Goal: Information Seeking & Learning: Learn about a topic

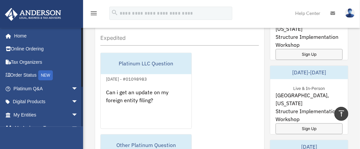
scroll to position [62, 0]
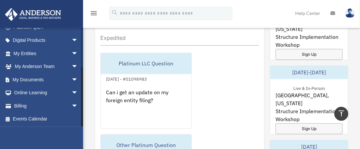
click at [82, 124] on div at bounding box center [82, 77] width 2 height 99
click at [71, 80] on span "arrow_drop_down" at bounding box center [77, 80] width 13 height 14
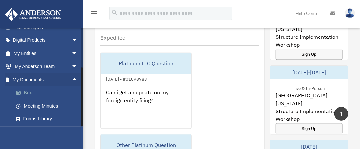
click at [52, 90] on link "Box" at bounding box center [48, 92] width 79 height 13
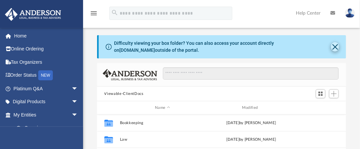
scroll to position [146, 244]
click at [333, 48] on button "Close" at bounding box center [335, 46] width 8 height 9
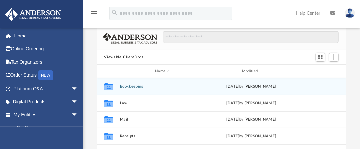
scroll to position [0, 0]
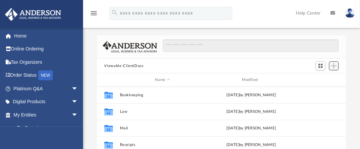
click at [336, 67] on span "Add" at bounding box center [334, 66] width 6 height 6
click at [324, 76] on li "Upload" at bounding box center [324, 79] width 21 height 7
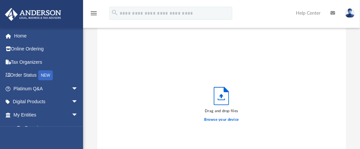
scroll to position [27, 0]
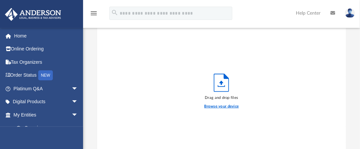
click at [223, 106] on label "Browse your device" at bounding box center [221, 107] width 35 height 6
click at [0, 0] on input "Browse your device" at bounding box center [0, 0] width 0 height 0
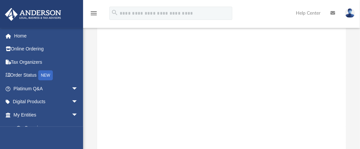
scroll to position [157, 0]
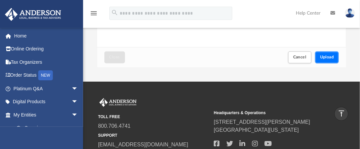
click at [325, 58] on span "Upload" at bounding box center [327, 57] width 14 height 4
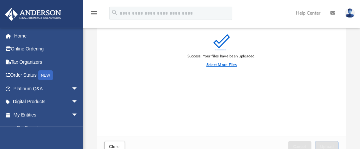
scroll to position [66, 0]
click at [220, 65] on label "Select More Files" at bounding box center [221, 66] width 30 height 6
click at [0, 0] on input "Select More Files" at bounding box center [0, 0] width 0 height 0
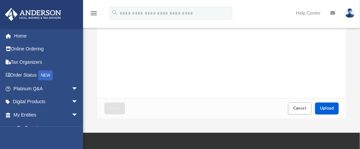
scroll to position [106, 0]
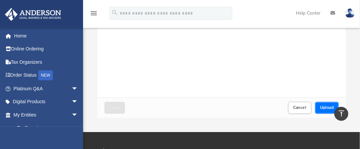
click at [325, 105] on button "Upload" at bounding box center [327, 108] width 24 height 12
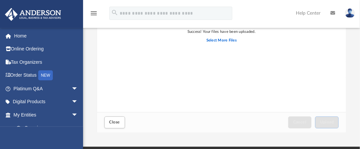
scroll to position [173, 0]
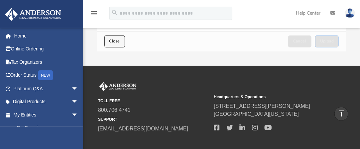
click at [112, 43] on span "Close" at bounding box center [114, 41] width 11 height 4
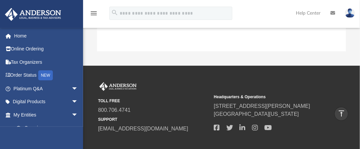
scroll to position [0, 0]
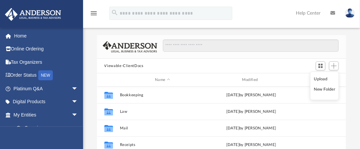
click at [253, 39] on div at bounding box center [221, 47] width 249 height 24
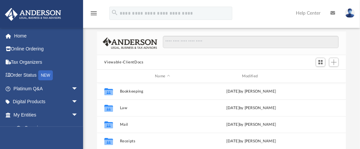
scroll to position [87, 0]
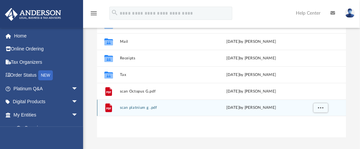
click at [145, 106] on button "scan platnium g .pdf" at bounding box center [163, 108] width 86 height 4
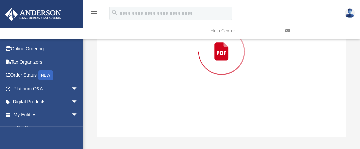
scroll to position [75, 0]
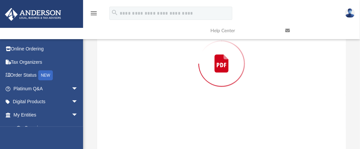
click at [145, 105] on div "Preview" at bounding box center [221, 64] width 249 height 172
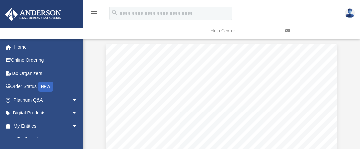
scroll to position [0, 0]
click at [336, 43] on link at bounding box center [317, 31] width 75 height 26
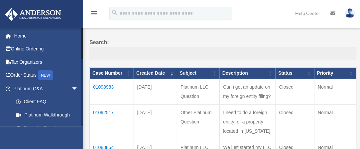
scroll to position [40, 0]
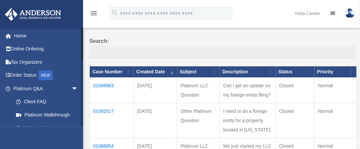
click at [80, 123] on link "Submit a Question" at bounding box center [48, 128] width 79 height 13
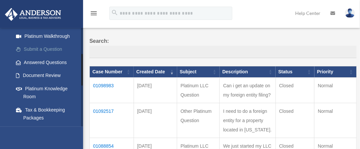
scroll to position [80, 0]
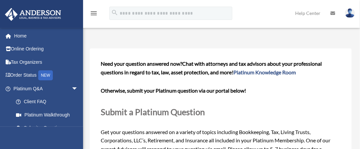
scroll to position [13, 0]
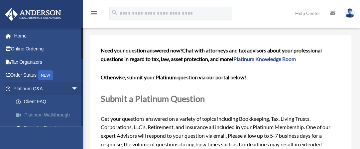
click at [52, 113] on link "Platinum Walkthrough" at bounding box center [48, 114] width 79 height 13
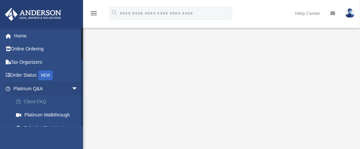
click at [42, 100] on link "Client FAQ" at bounding box center [48, 101] width 79 height 13
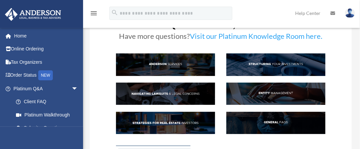
scroll to position [27, 0]
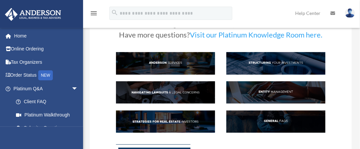
click at [154, 121] on img at bounding box center [165, 122] width 99 height 22
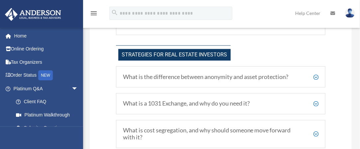
scroll to position [1183, 0]
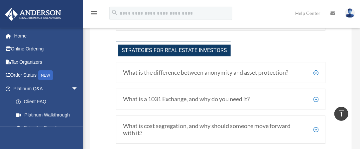
click at [314, 96] on h5 "What is a 1031 Exchange, and why do you need it?" at bounding box center [220, 99] width 195 height 7
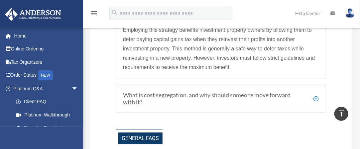
scroll to position [1329, 0]
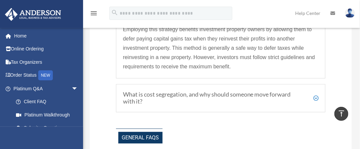
click at [319, 98] on div "What is cost segregation, and why should someone move forward with it? Cost seg…" at bounding box center [220, 98] width 209 height 28
click at [315, 94] on h5 "What is cost segregation, and why should someone move forward with it?" at bounding box center [220, 98] width 195 height 14
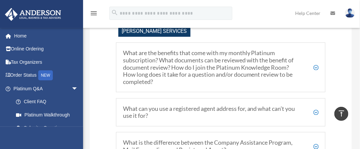
scroll to position [150, 0]
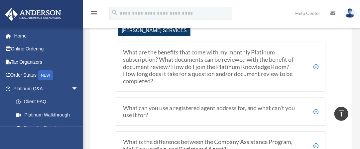
click at [316, 66] on h5 "What are the benefits that come with my monthly Platinum subscription? What doc…" at bounding box center [220, 67] width 195 height 36
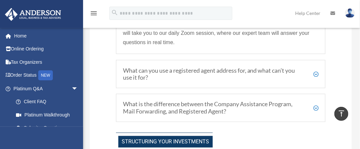
scroll to position [336, 0]
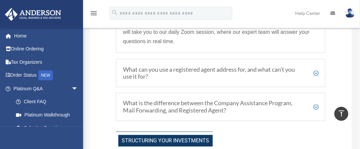
click at [317, 72] on h5 "What can you use a registered agent address for, and what can’t you use it for?" at bounding box center [220, 73] width 195 height 14
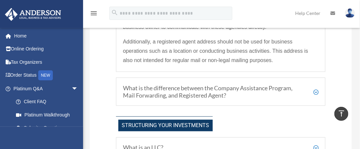
scroll to position [310, 0]
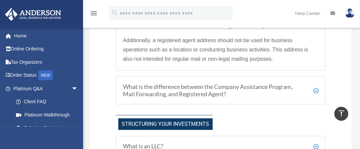
click at [316, 91] on h5 "What is the difference between the Company Assistance Program, Mail Forwarding,…" at bounding box center [220, 90] width 195 height 14
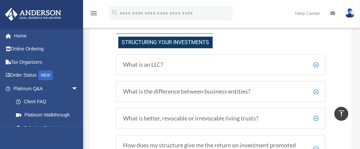
scroll to position [437, 0]
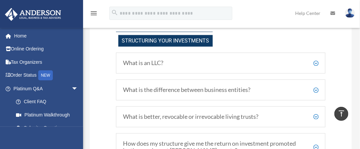
click at [315, 61] on h5 "What is an LLC?" at bounding box center [220, 63] width 195 height 7
